Goal: Answer question/provide support: Share knowledge or assist other users

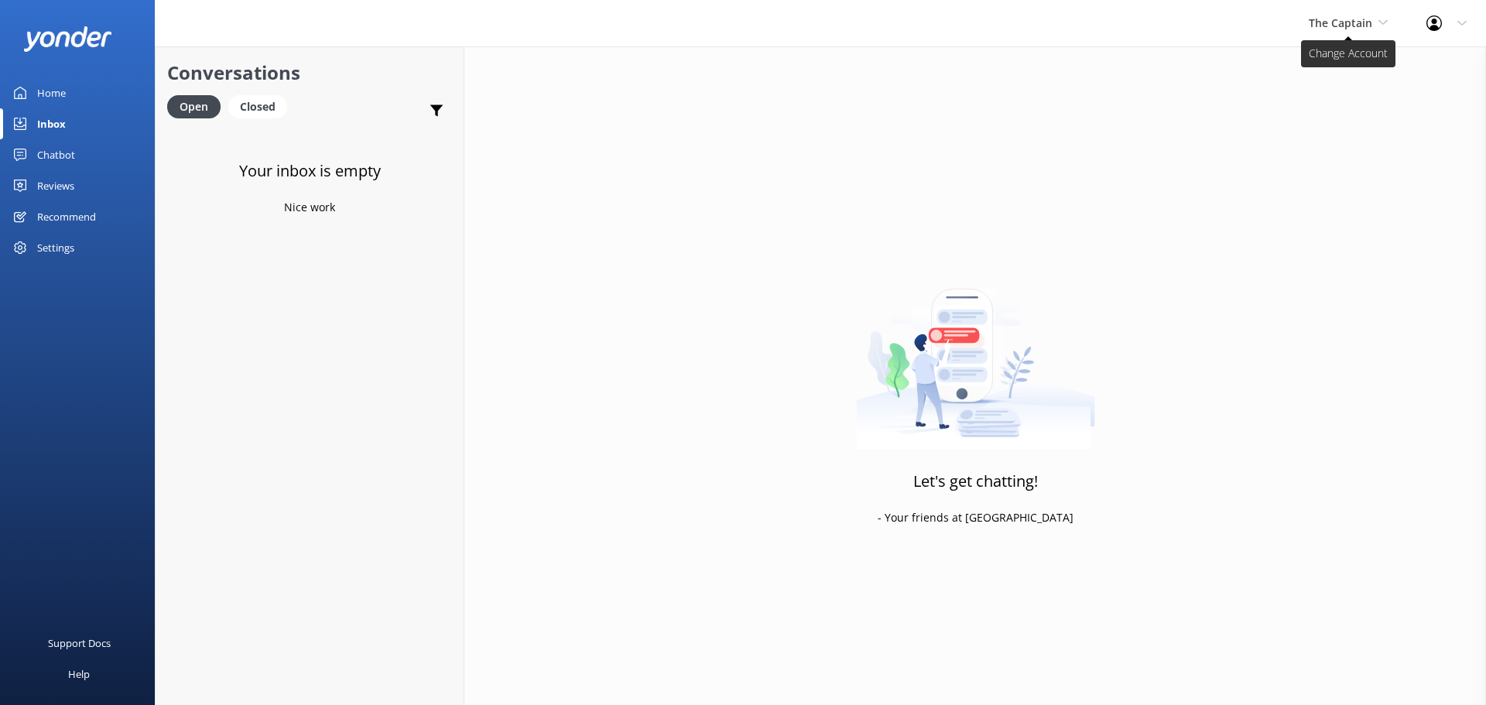
click at [1348, 26] on span "The Captain" at bounding box center [1340, 22] width 63 height 15
click at [1321, 70] on link "De [GEOGRAPHIC_DATA]" at bounding box center [1367, 64] width 155 height 37
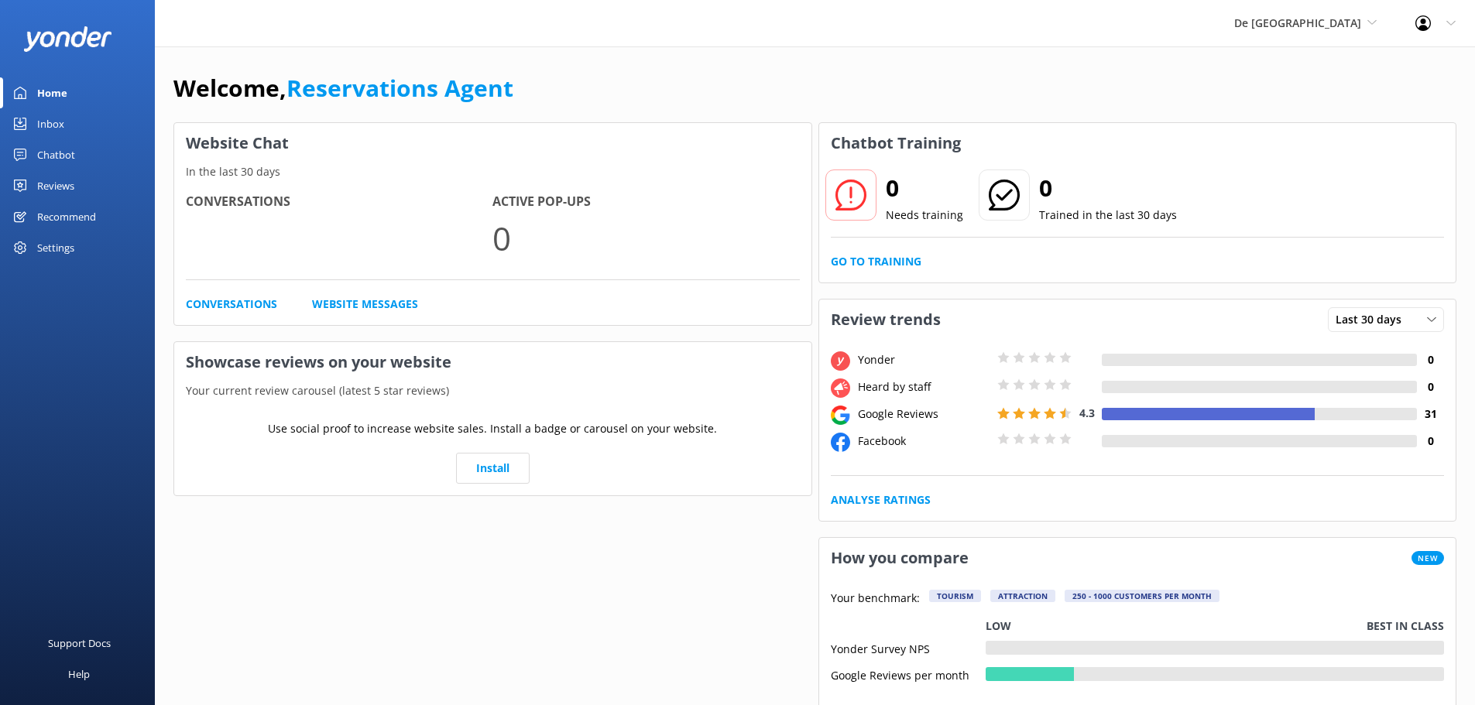
click at [63, 127] on div "Inbox" at bounding box center [50, 123] width 27 height 31
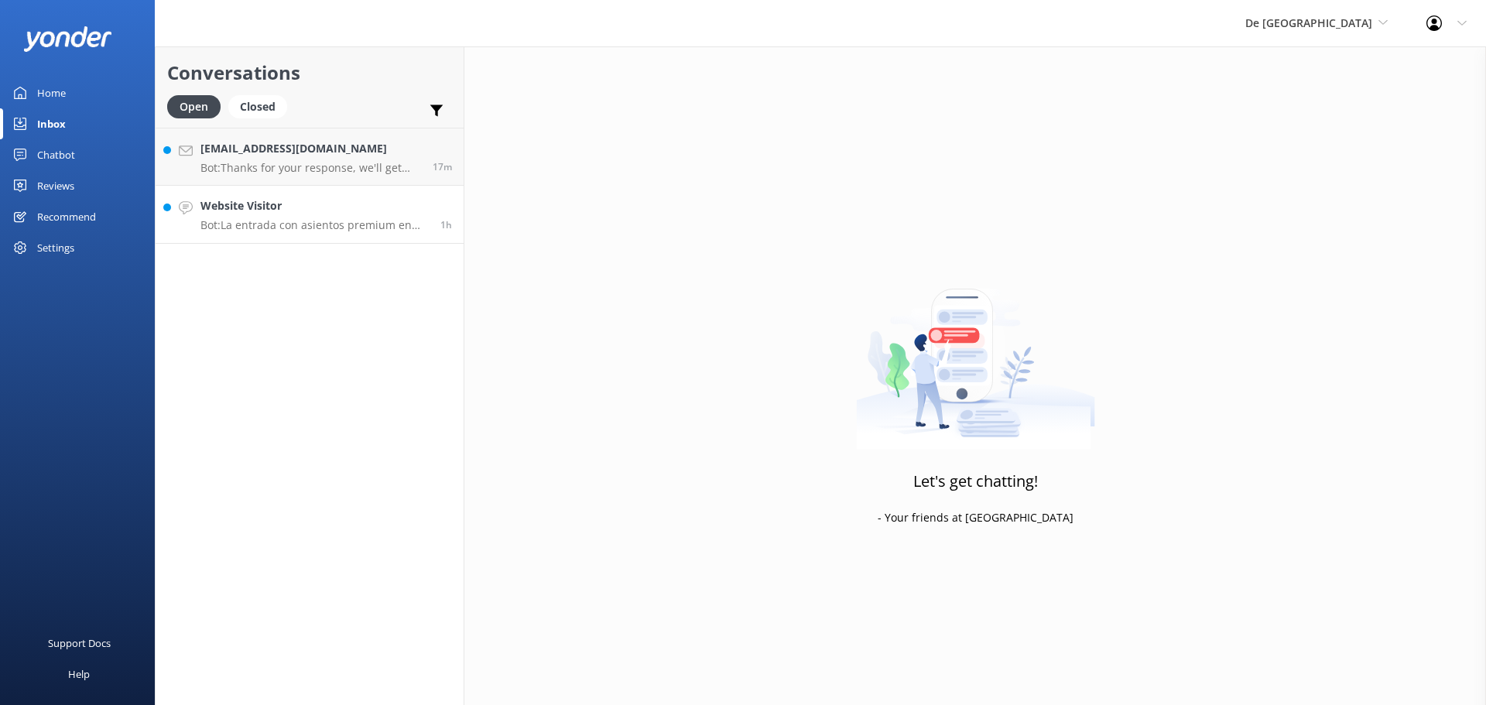
click at [350, 206] on h4 "Website Visitor" at bounding box center [315, 205] width 228 height 17
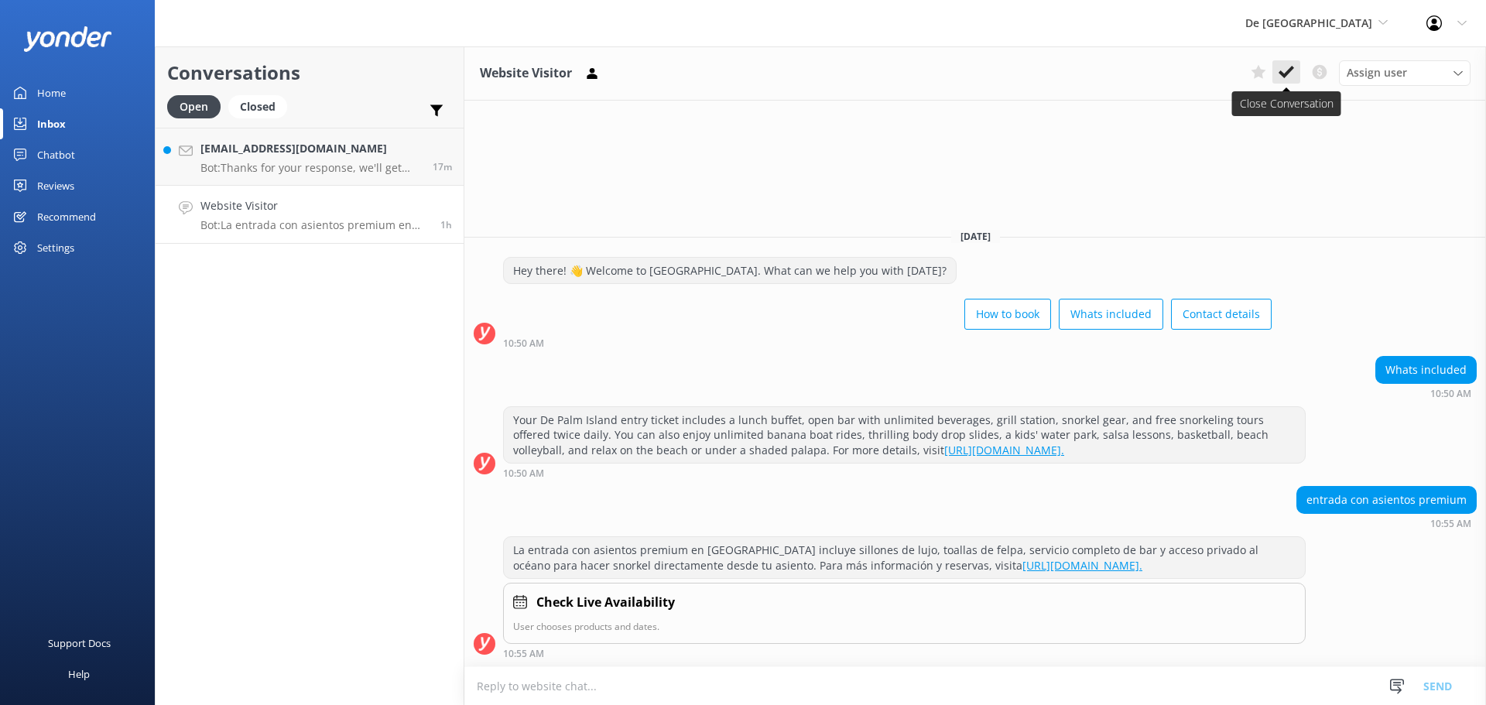
click at [1290, 68] on icon at bounding box center [1286, 71] width 15 height 15
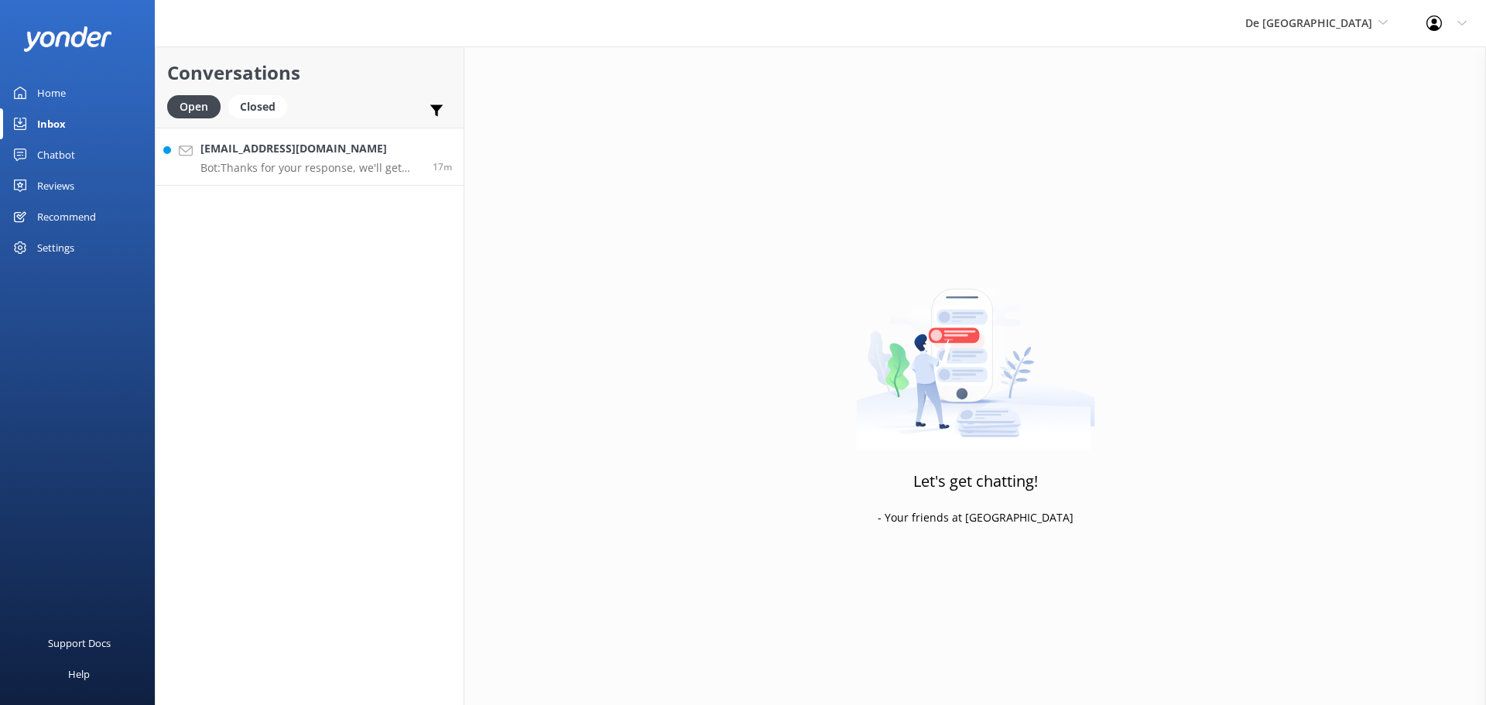
click at [330, 171] on p "Bot: Thanks for your response, we'll get back to you as soon as we can during o…" at bounding box center [311, 168] width 221 height 14
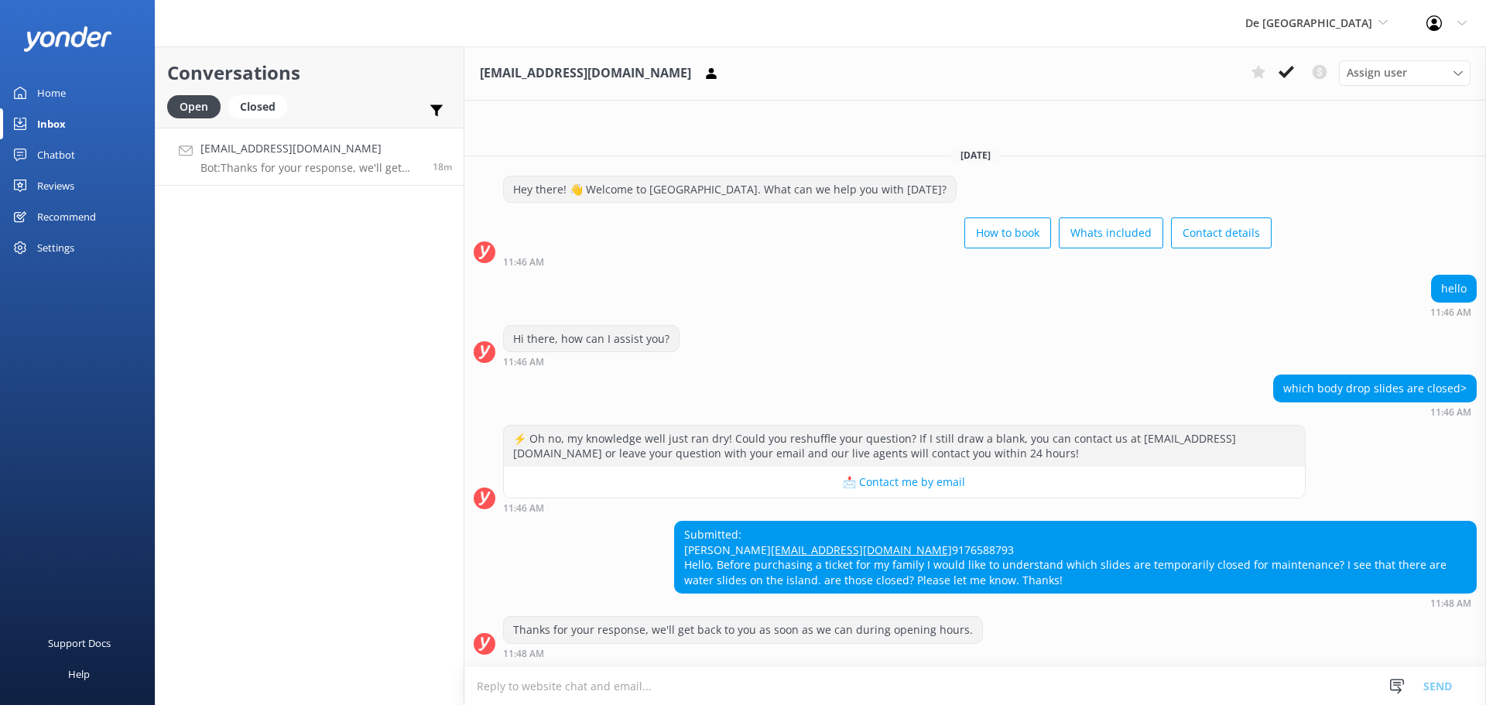
click at [784, 676] on textarea at bounding box center [976, 686] width 1022 height 38
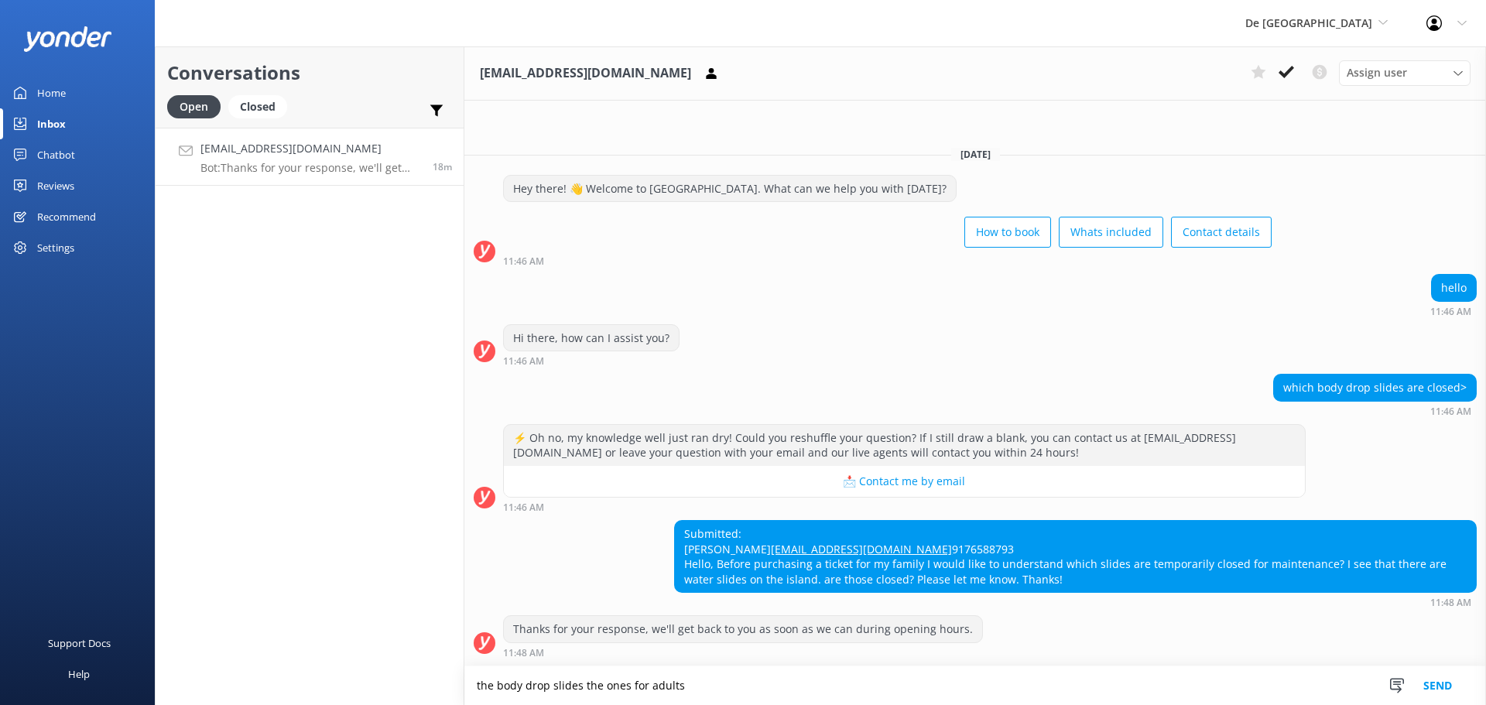
type textarea "the body drop slides the ones for adults"
click at [1438, 684] on button "Send" at bounding box center [1438, 686] width 58 height 39
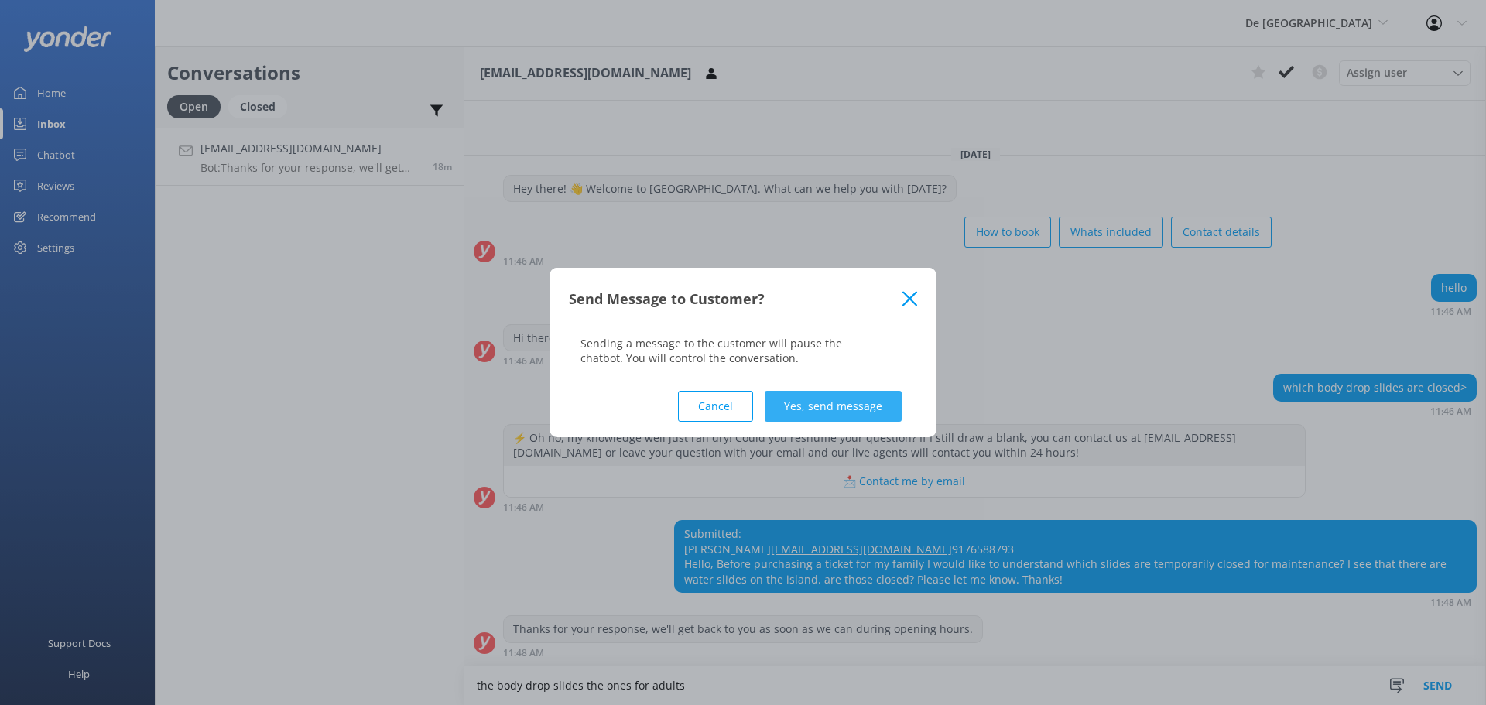
click at [844, 406] on button "Yes, send message" at bounding box center [833, 406] width 137 height 31
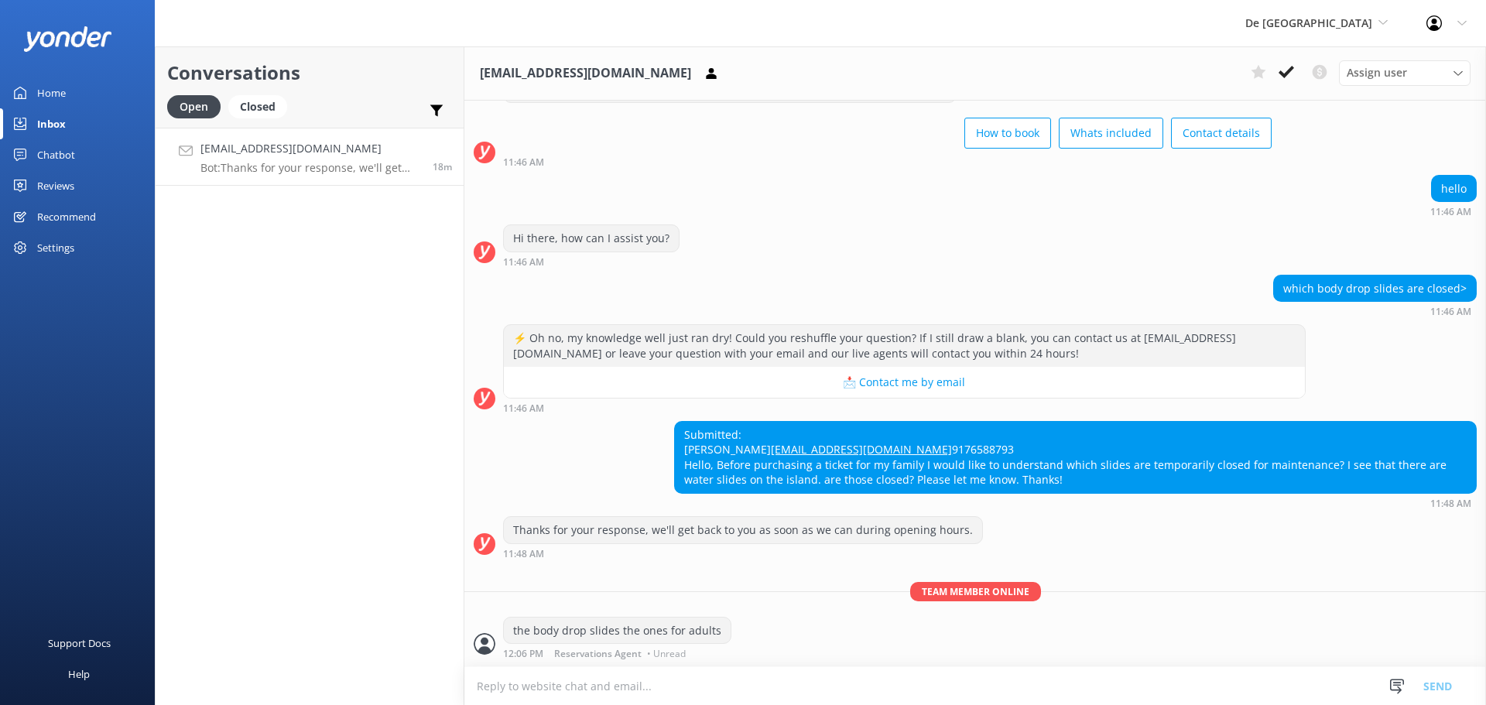
scroll to position [96, 0]
click at [1288, 74] on use at bounding box center [1286, 72] width 15 height 12
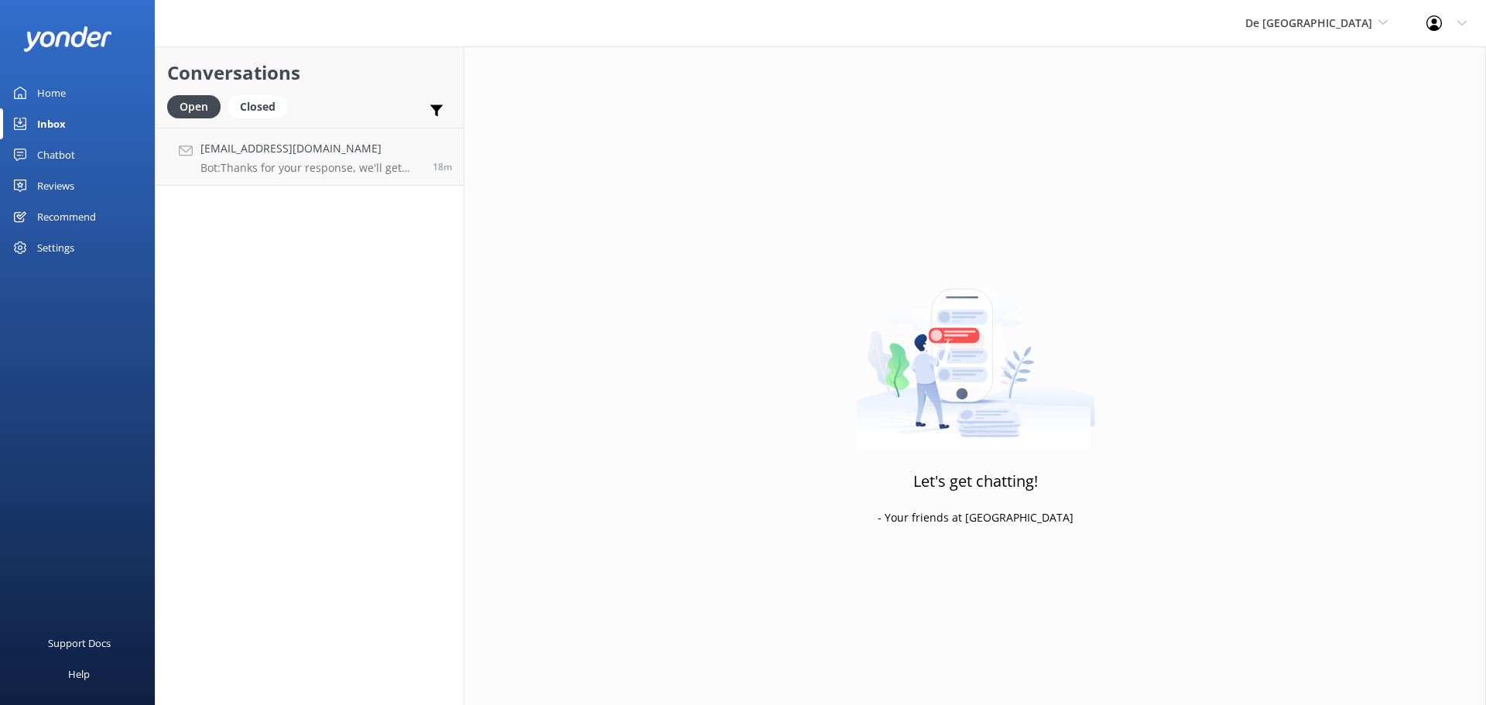
click at [1346, 36] on div "De [GEOGRAPHIC_DATA] [GEOGRAPHIC_DATA] [GEOGRAPHIC_DATA]'s Activities Expert Th…" at bounding box center [1316, 23] width 181 height 46
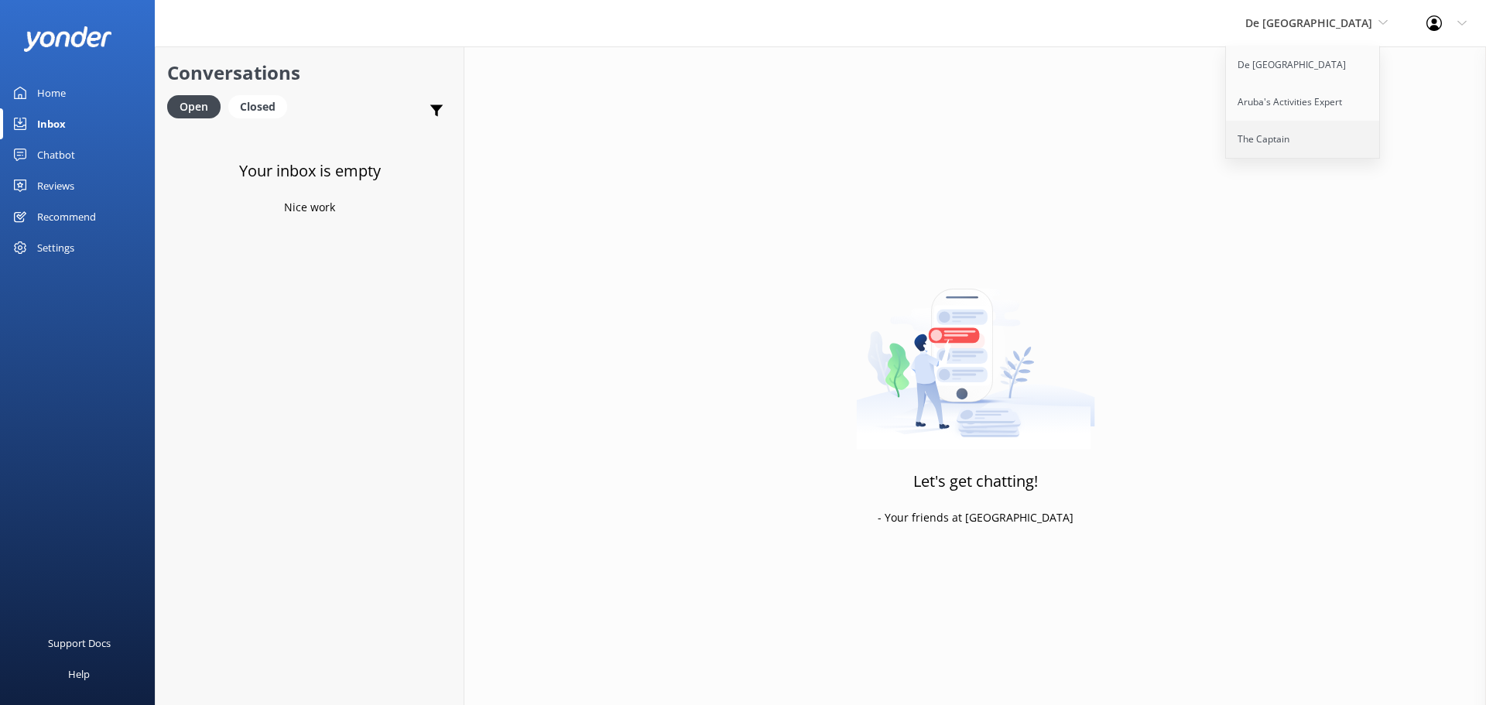
click at [1312, 122] on link "The Captain" at bounding box center [1303, 139] width 155 height 37
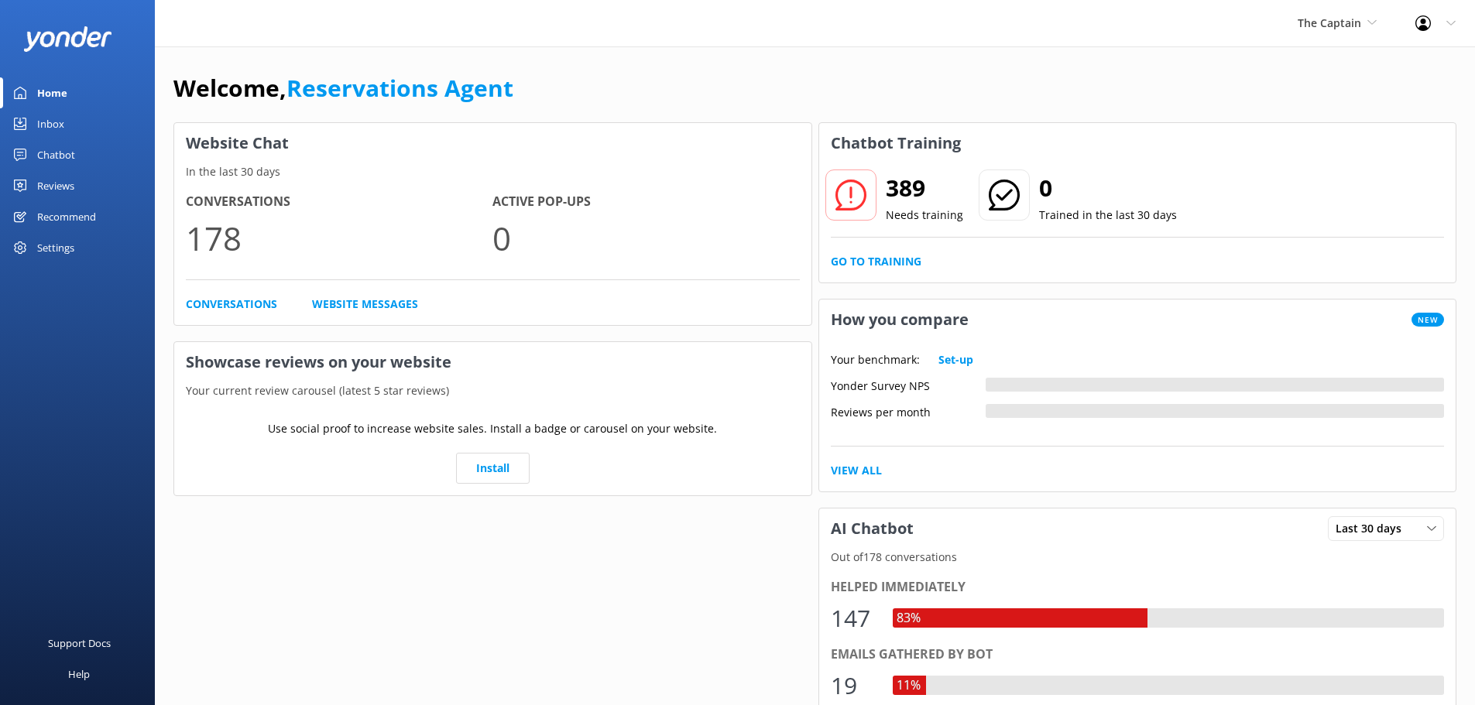
click at [59, 118] on div "Inbox" at bounding box center [50, 123] width 27 height 31
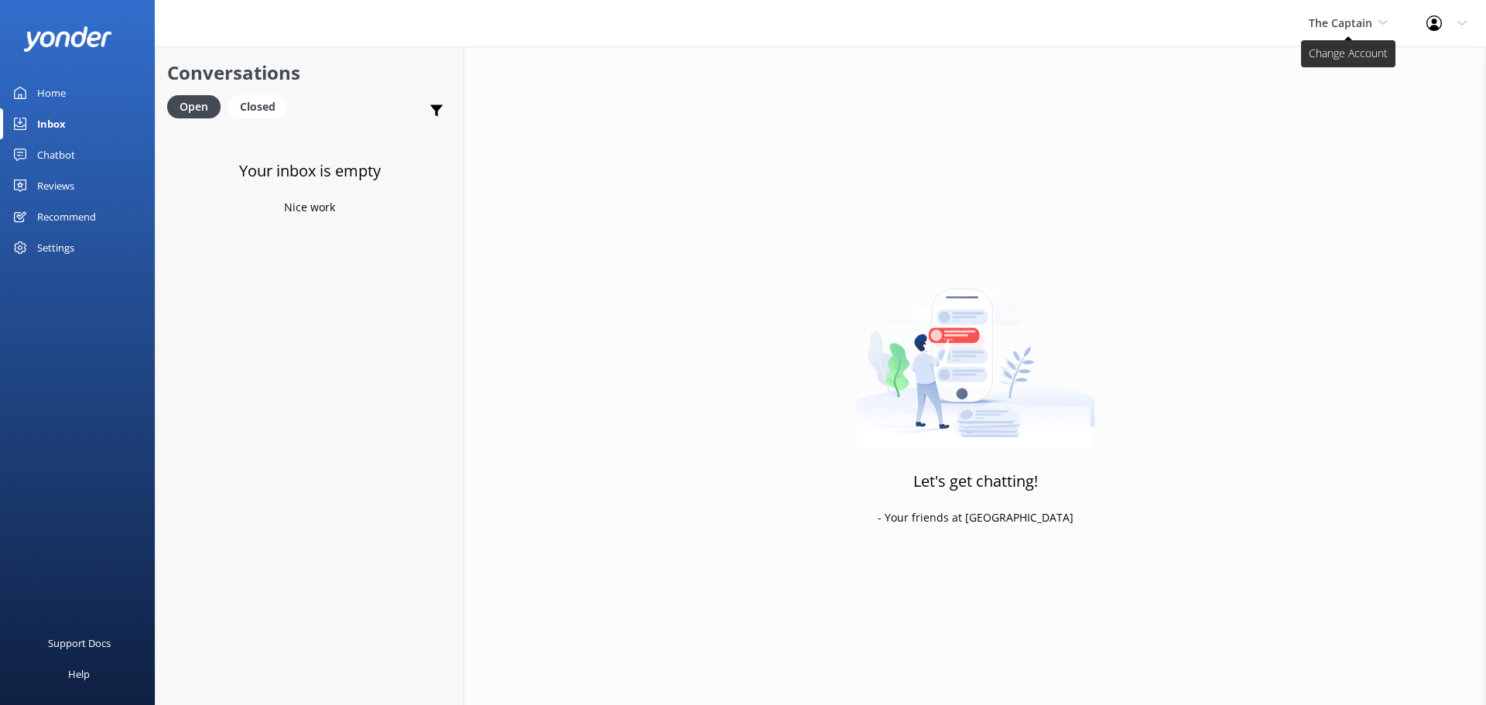
click at [1340, 22] on span "The Captain" at bounding box center [1340, 22] width 63 height 15
click at [1325, 101] on link "Aruba's Activities Expert" at bounding box center [1367, 102] width 155 height 37
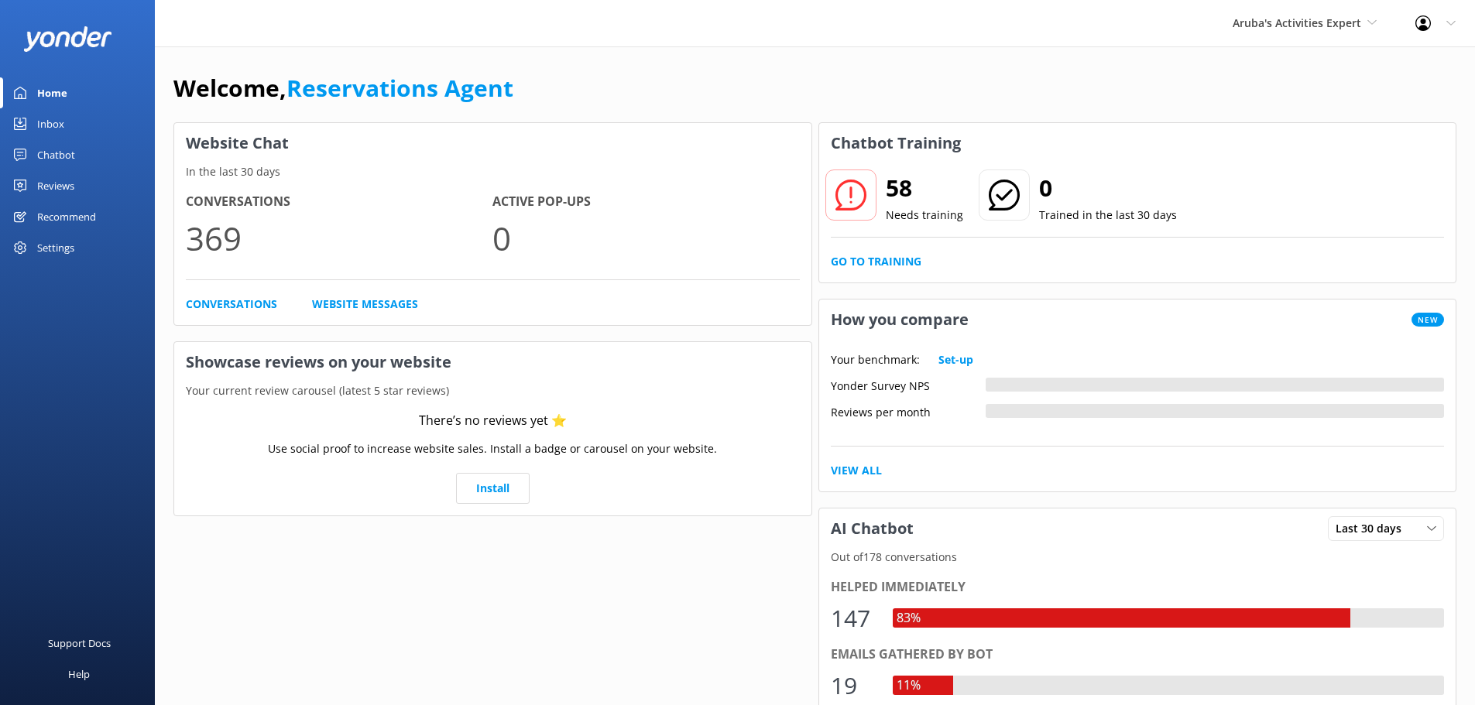
click at [68, 129] on link "Inbox" at bounding box center [77, 123] width 155 height 31
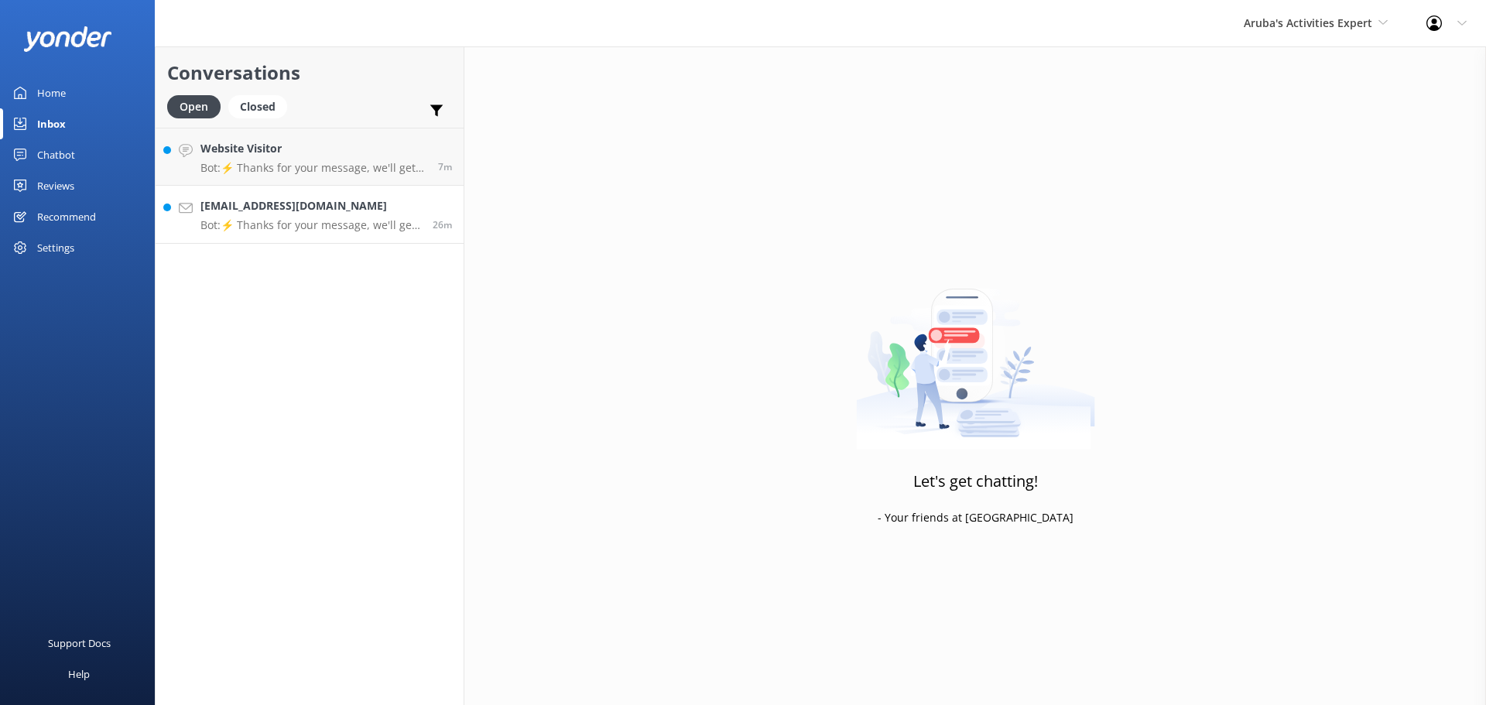
click at [308, 240] on link "[EMAIL_ADDRESS][DOMAIN_NAME] Bot: ⚡ Thanks for your message, we'll get back to …" at bounding box center [310, 215] width 308 height 58
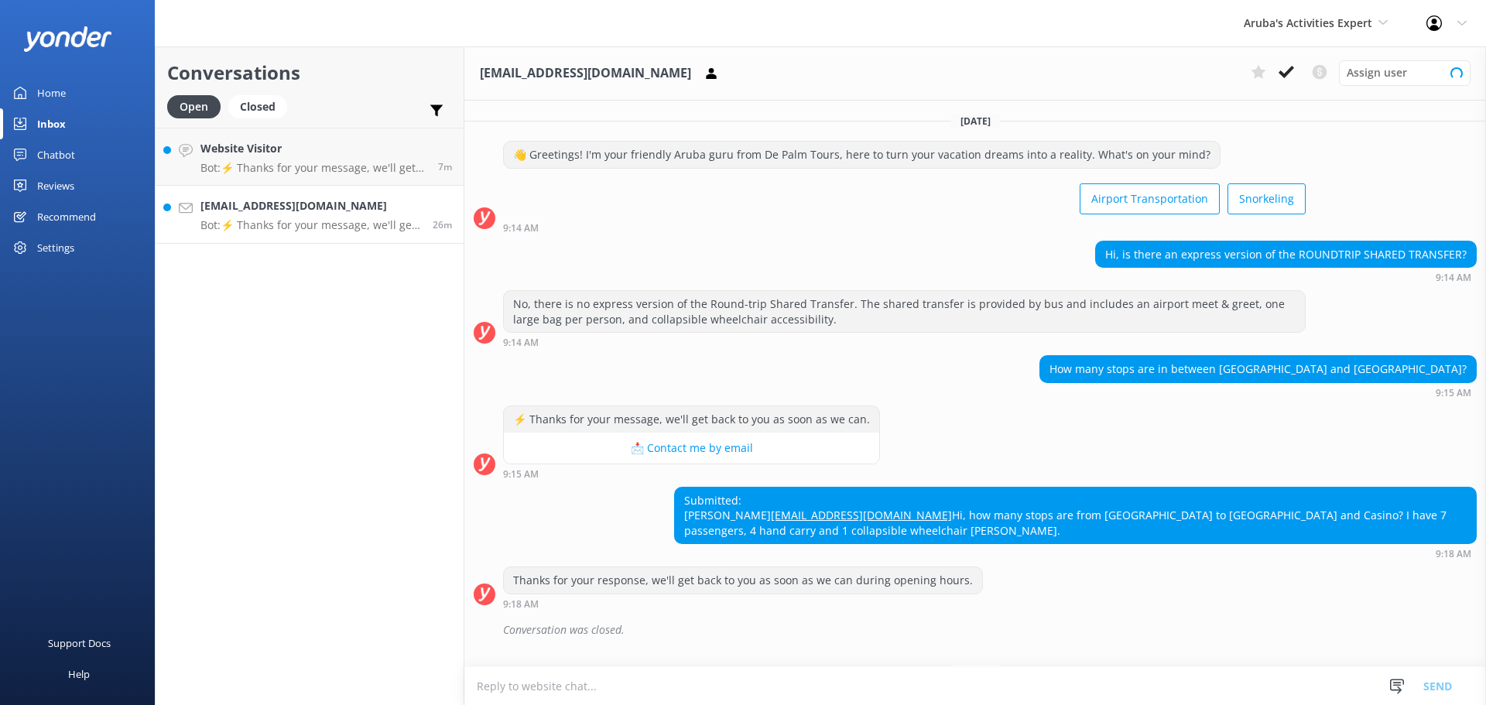
scroll to position [186, 0]
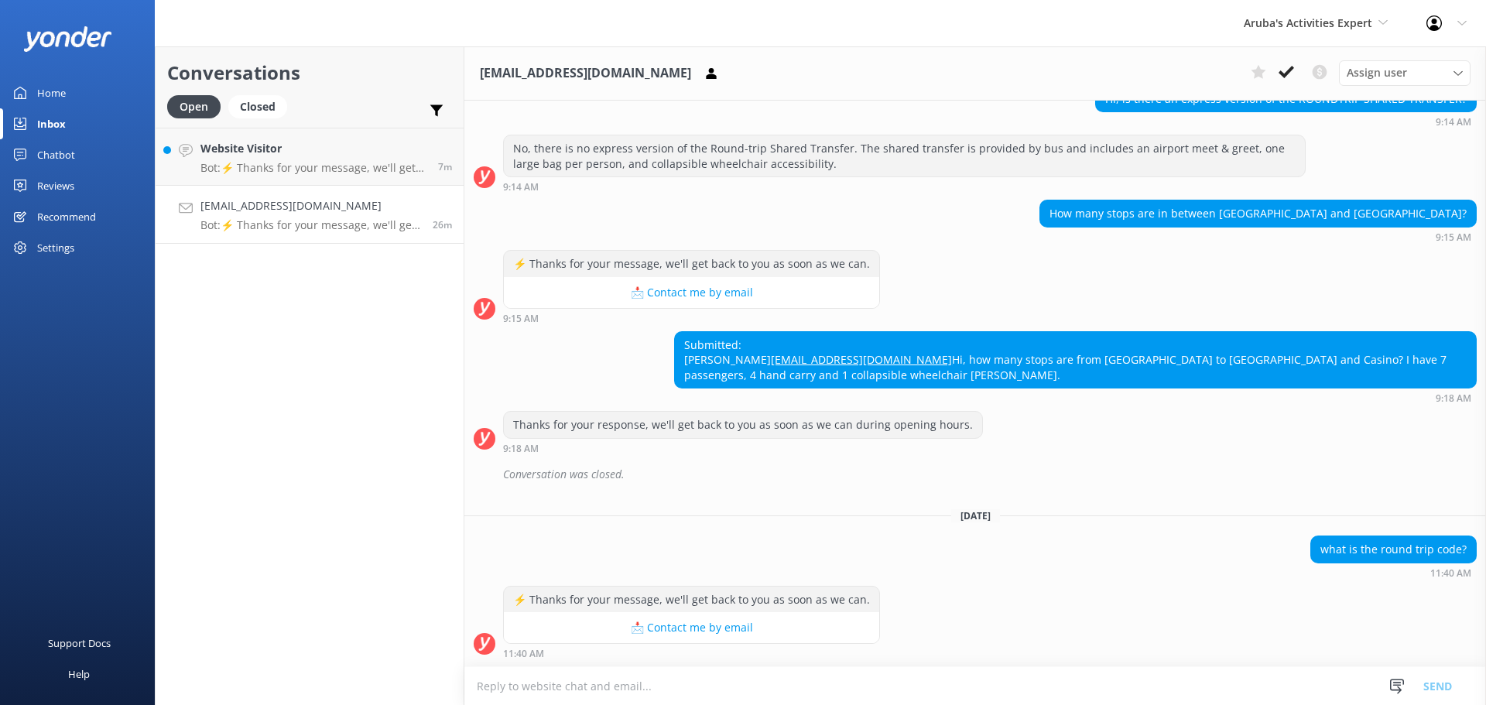
click at [696, 684] on textarea at bounding box center [976, 686] width 1022 height 38
click at [574, 679] on textarea at bounding box center [976, 686] width 1022 height 38
click at [629, 689] on textarea at bounding box center [976, 686] width 1022 height 38
click at [554, 690] on textarea at bounding box center [976, 686] width 1022 height 38
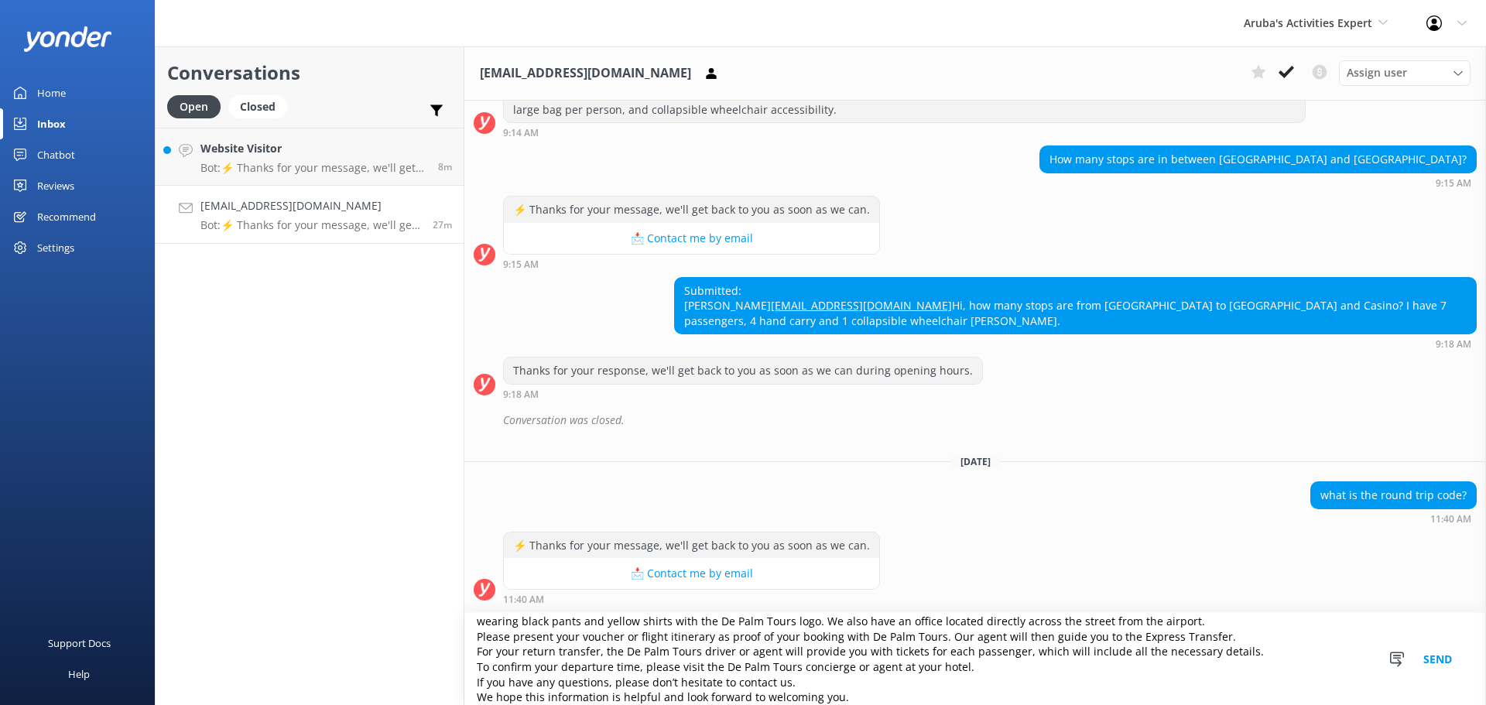
scroll to position [240, 0]
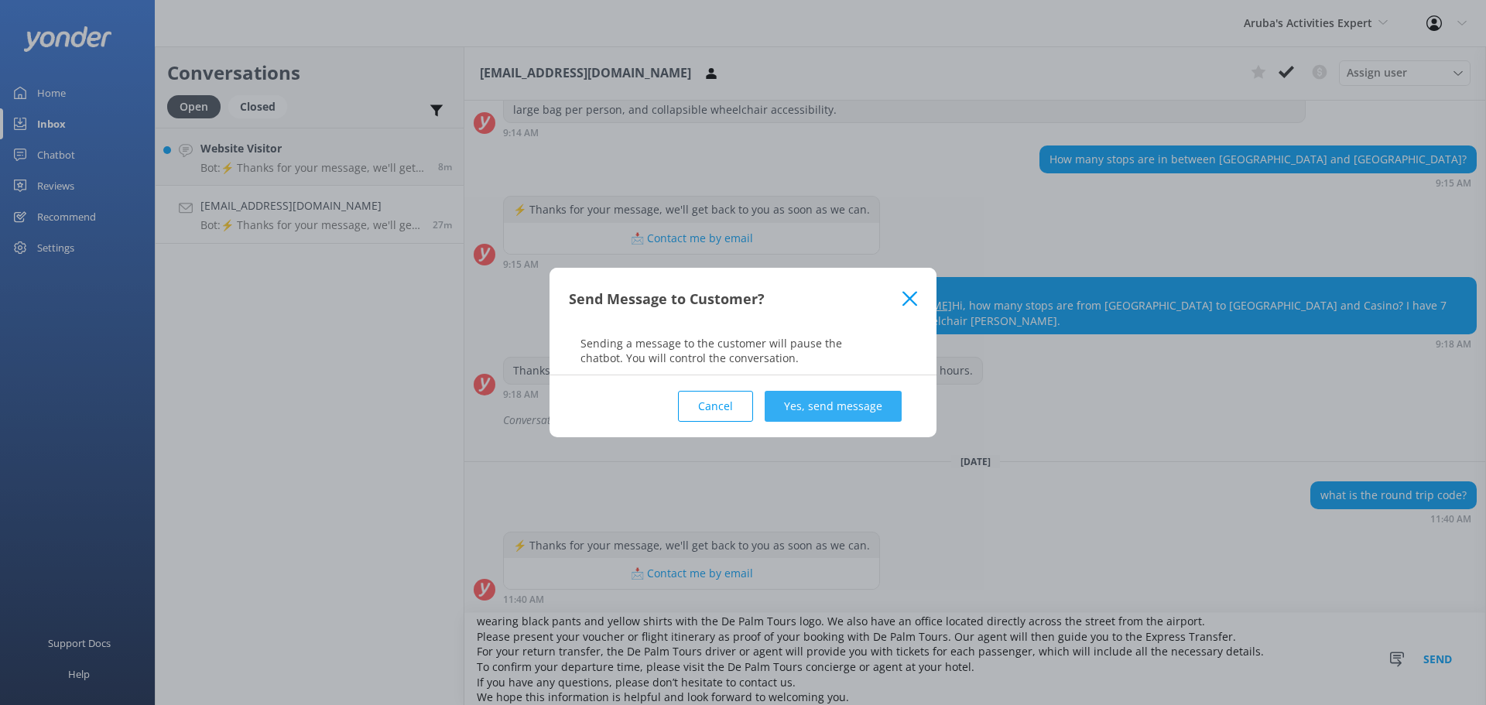
type textarea "Thank you for booking your transfer with De Palm Tours. After clearing customs,…"
click at [811, 416] on button "Yes, send message" at bounding box center [833, 406] width 137 height 31
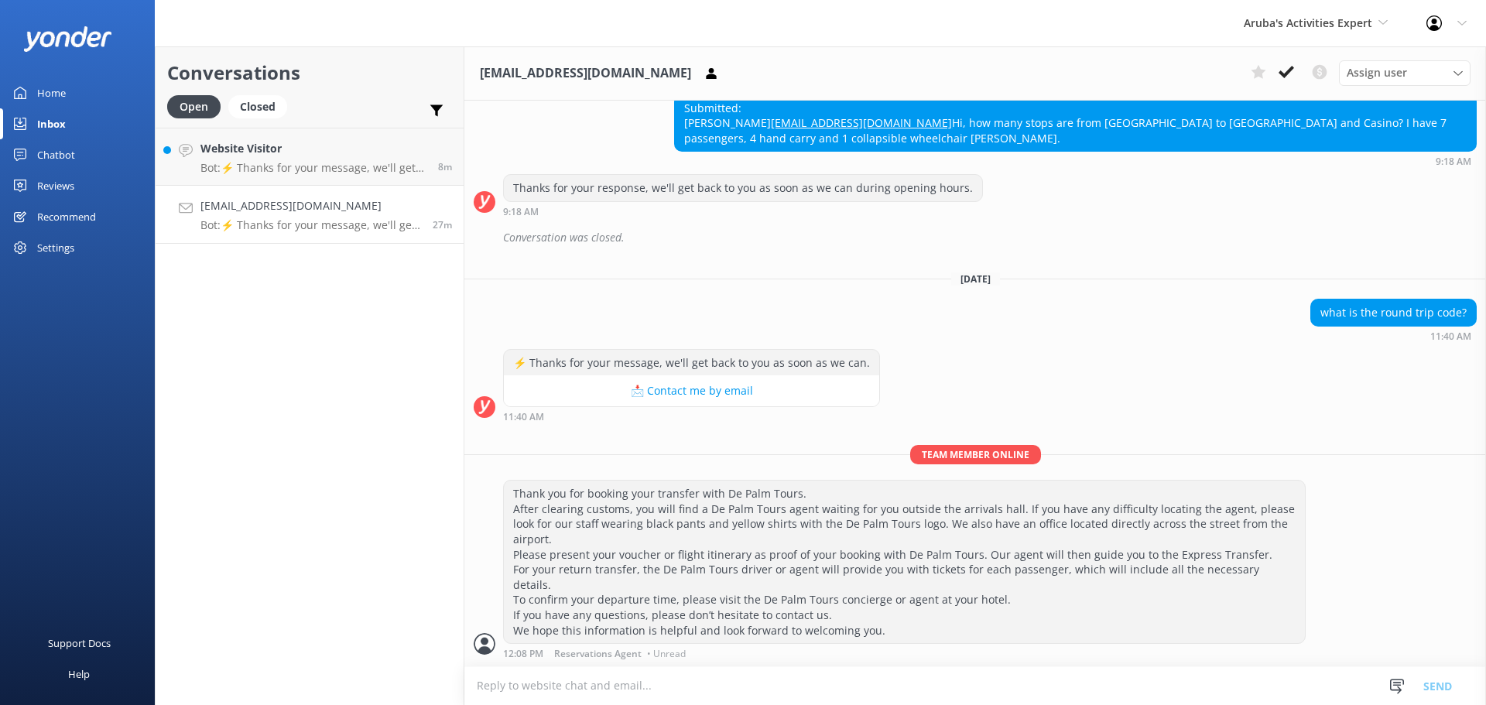
scroll to position [408, 0]
click at [1284, 71] on icon at bounding box center [1286, 71] width 15 height 15
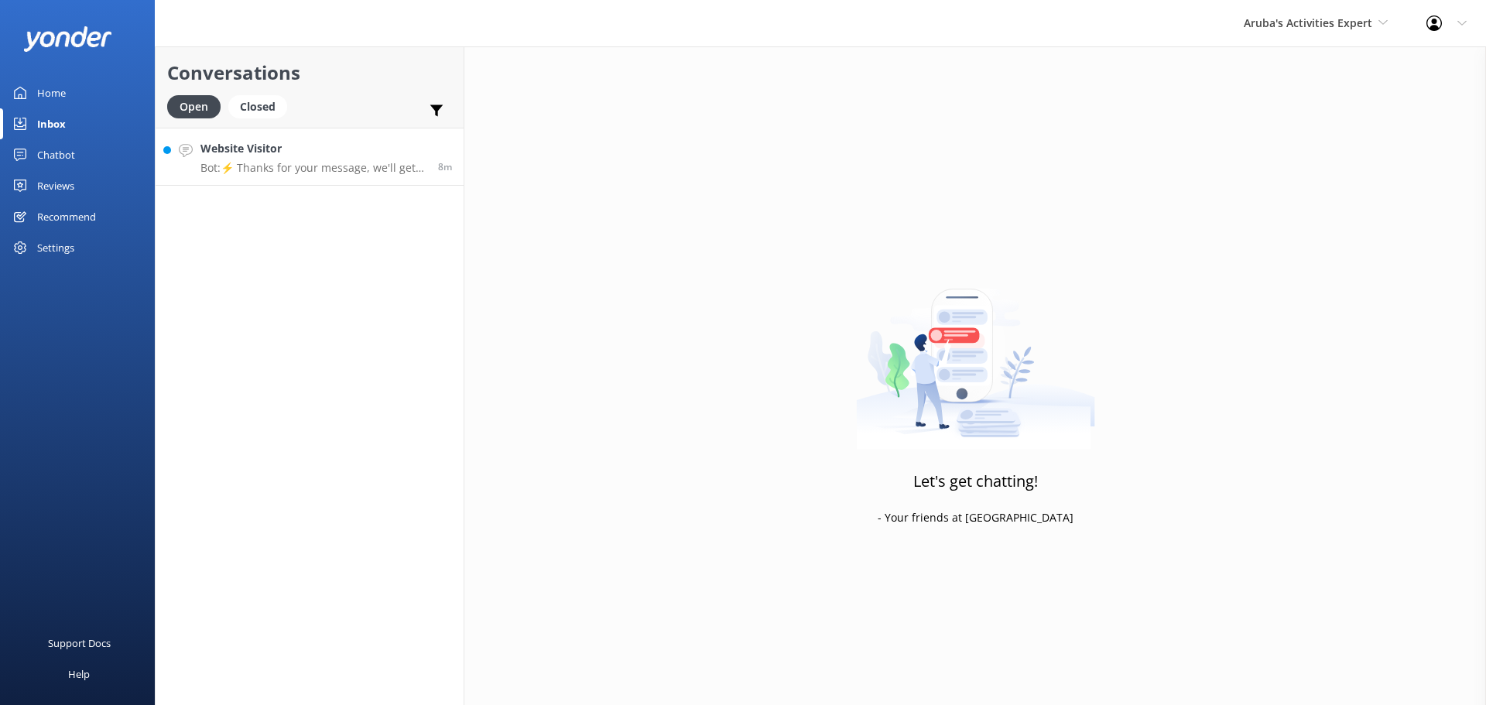
click at [307, 152] on h4 "Website Visitor" at bounding box center [314, 148] width 226 height 17
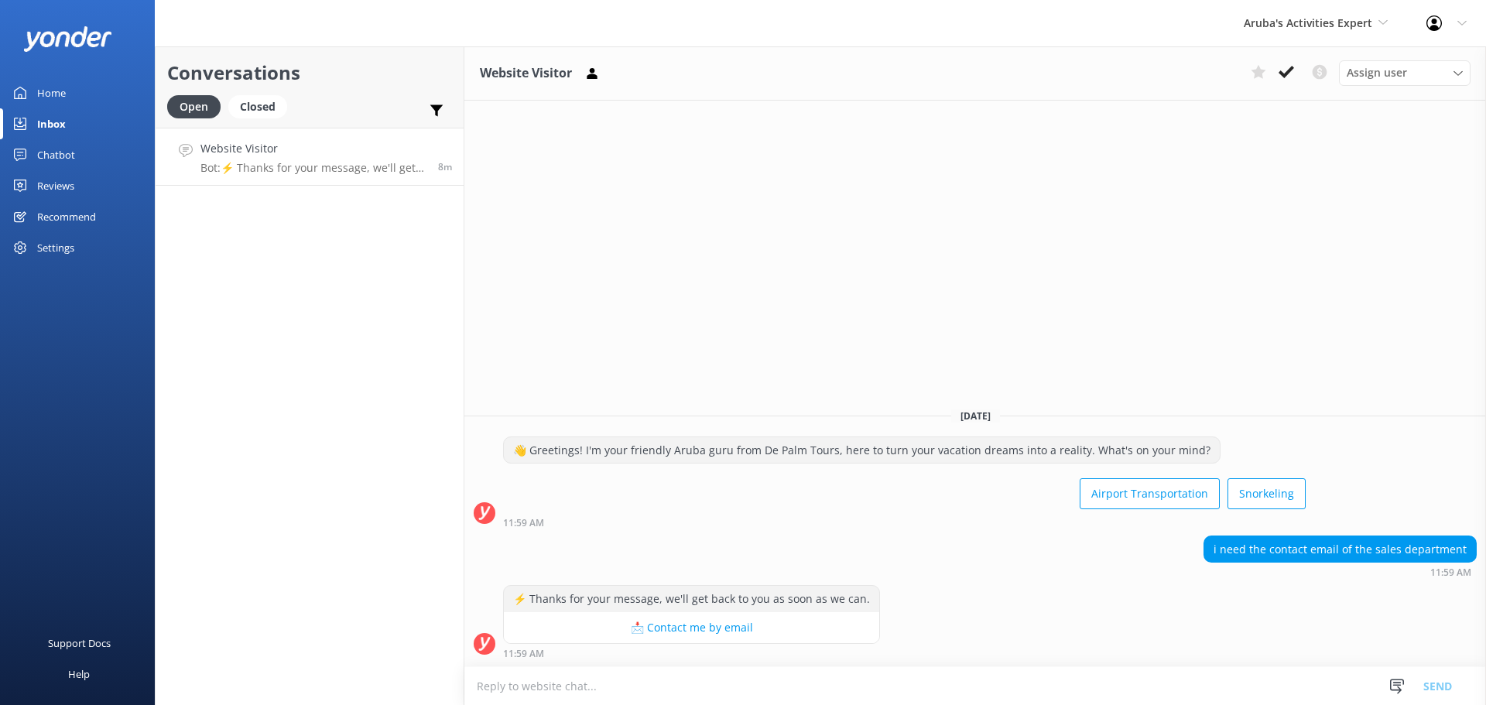
click at [788, 692] on textarea at bounding box center [976, 686] width 1022 height 38
type textarea "info@depalmtours.com"
click at [1435, 688] on button "Send" at bounding box center [1438, 686] width 58 height 39
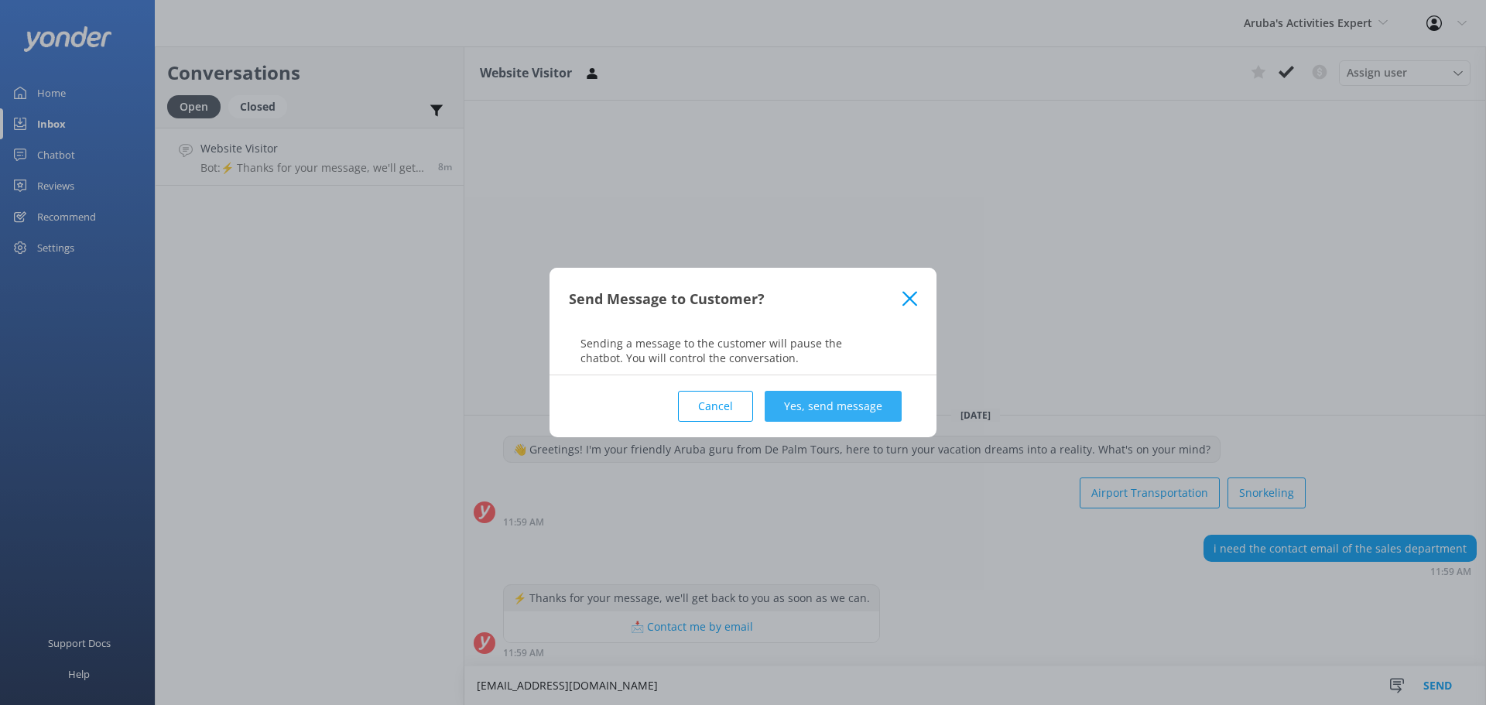
click at [808, 400] on button "Yes, send message" at bounding box center [833, 406] width 137 height 31
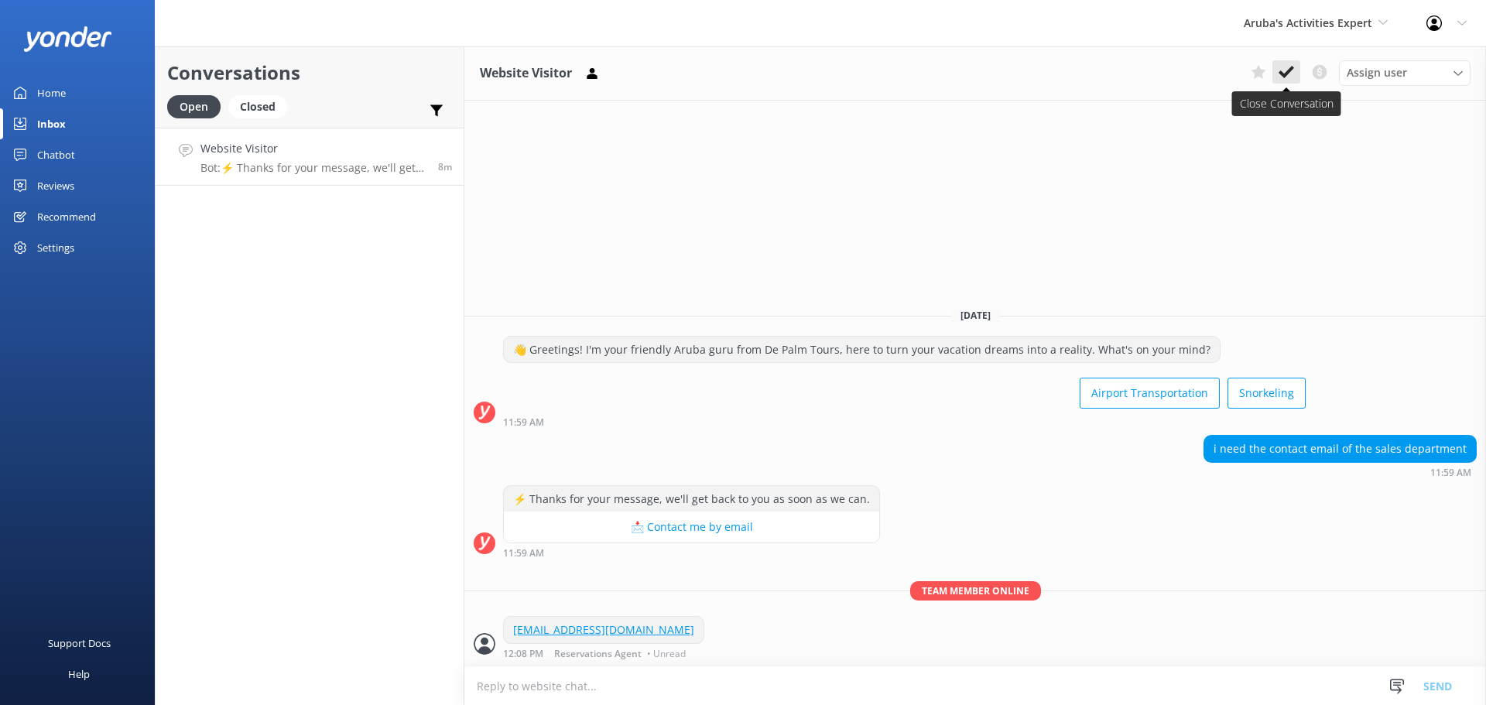
click at [1288, 73] on use at bounding box center [1286, 72] width 15 height 12
